Goal: Find specific page/section: Find specific page/section

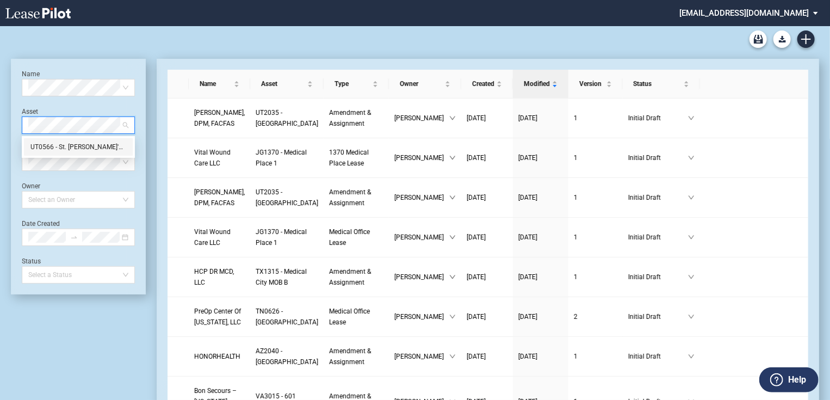
click at [85, 145] on div "UT0566 - St. Mark's Central MOB" at bounding box center [78, 146] width 96 height 11
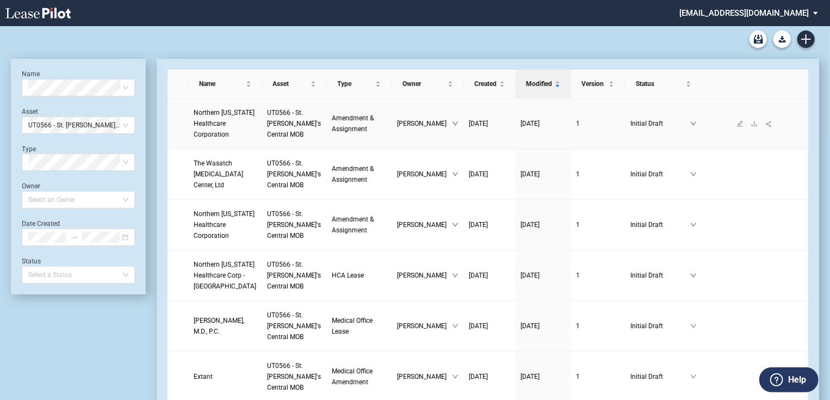
click at [209, 127] on span "Northern Utah Healthcare Corporation" at bounding box center [224, 123] width 61 height 29
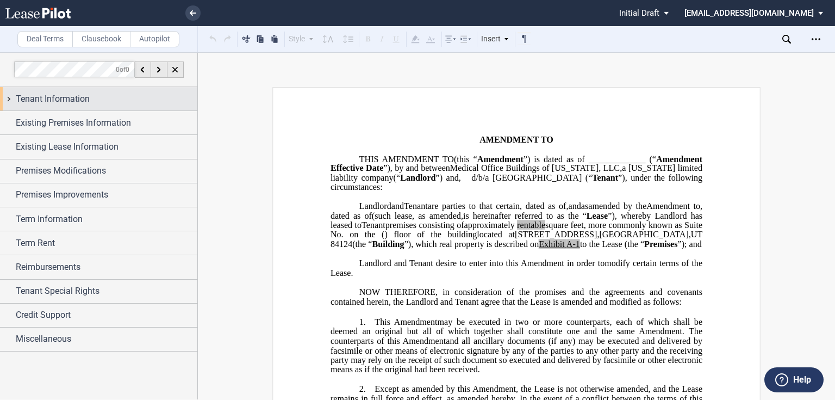
click at [29, 97] on span "Tenant Information" at bounding box center [53, 98] width 74 height 13
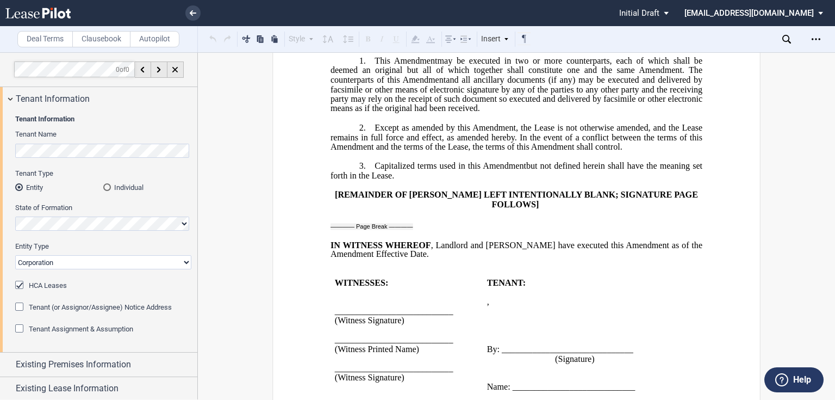
scroll to position [174, 0]
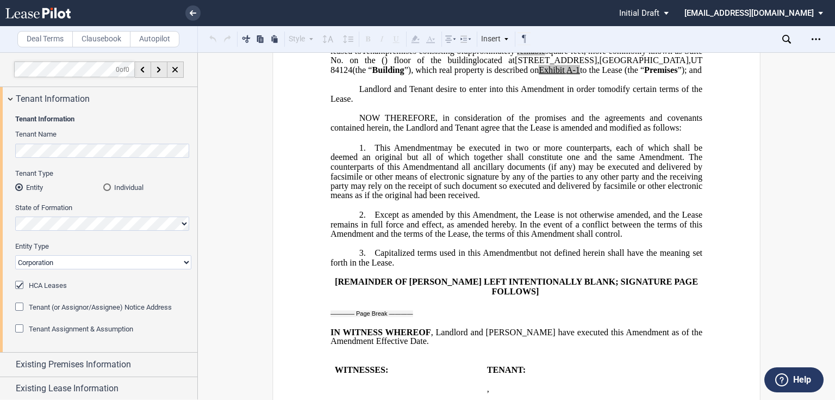
click at [526, 200] on span "and all ancillary documents (if any) may be executed and delivered by facsimile…" at bounding box center [518, 180] width 374 height 38
drag, startPoint x: 538, startPoint y: 223, endPoint x: 374, endPoint y: 176, distance: 170.7
click at [374, 176] on p "1. This ﻿ ﻿ First Amendment Assignment may be executed in two or more counterpa…" at bounding box center [517, 172] width 372 height 58
